Goal: Find specific page/section: Find specific page/section

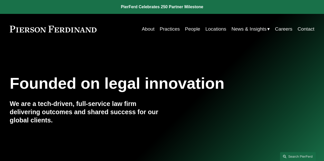
click at [190, 30] on link "People" at bounding box center [192, 29] width 15 height 10
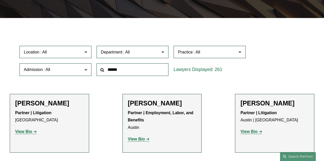
scroll to position [123, 0]
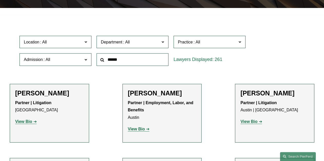
click at [161, 41] on span at bounding box center [162, 41] width 3 height 7
click at [231, 45] on span "Practice" at bounding box center [207, 41] width 59 height 7
click at [0, 0] on link "Trusts & Estates" at bounding box center [0, 0] width 0 height 0
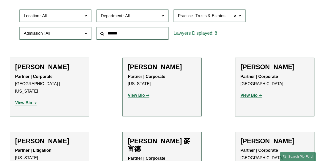
scroll to position [139, 0]
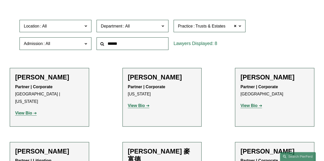
click at [24, 111] on strong "View Bio" at bounding box center [23, 113] width 17 height 4
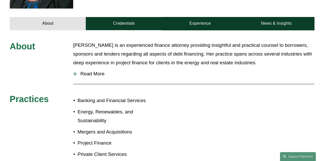
scroll to position [185, 0]
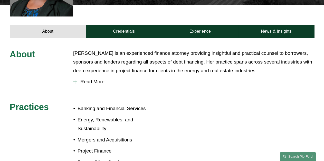
click at [86, 79] on span "Read More" at bounding box center [195, 82] width 237 height 6
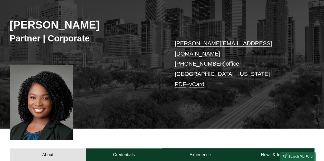
scroll to position [82, 0]
